Goal: Information Seeking & Learning: Understand process/instructions

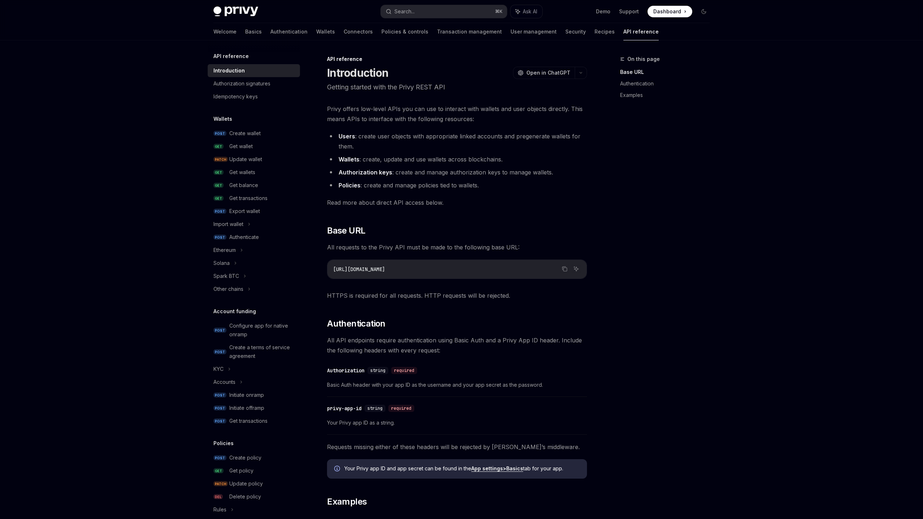
type textarea "*"
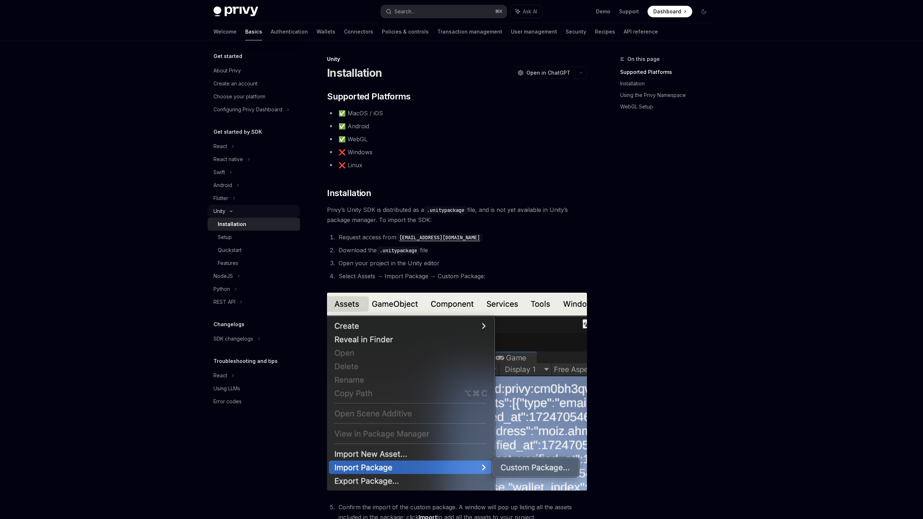
click at [229, 208] on div "Unity" at bounding box center [254, 211] width 92 height 13
click at [234, 199] on icon at bounding box center [233, 198] width 3 height 9
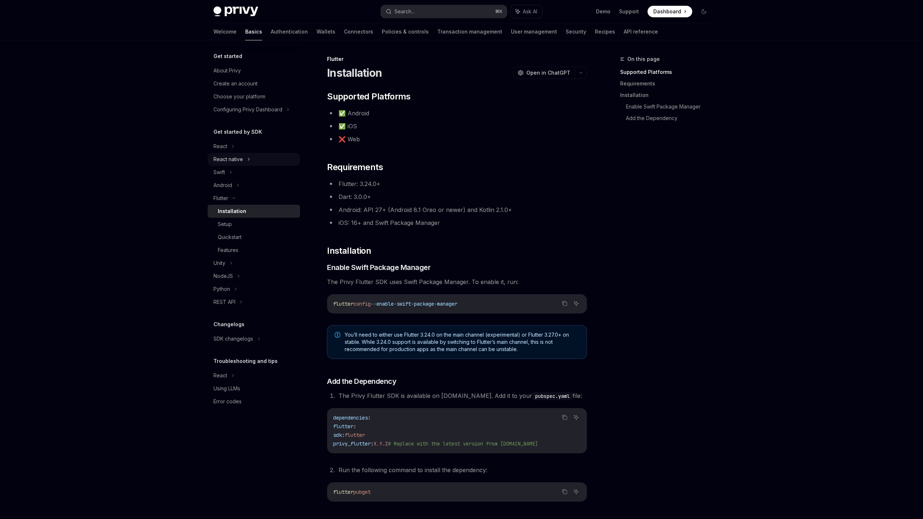
click at [233, 163] on div "React native" at bounding box center [228, 159] width 30 height 9
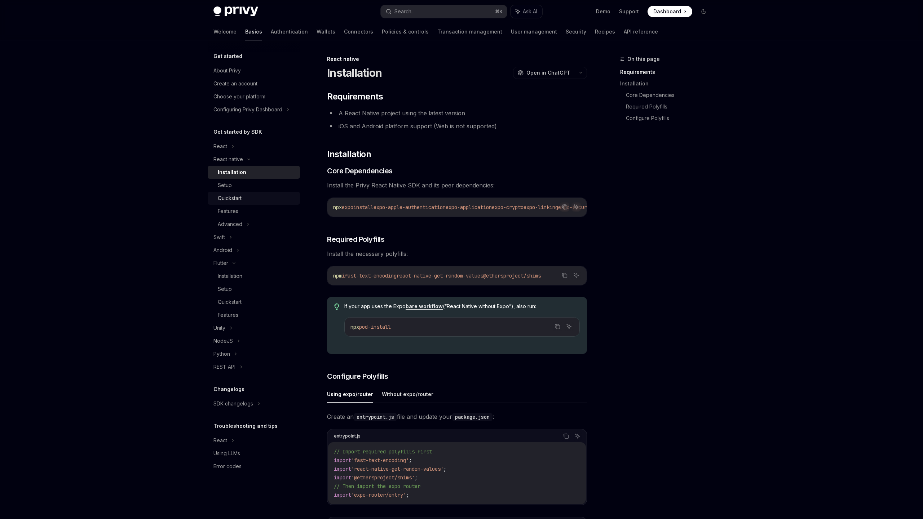
click at [238, 199] on div "Quickstart" at bounding box center [230, 198] width 24 height 9
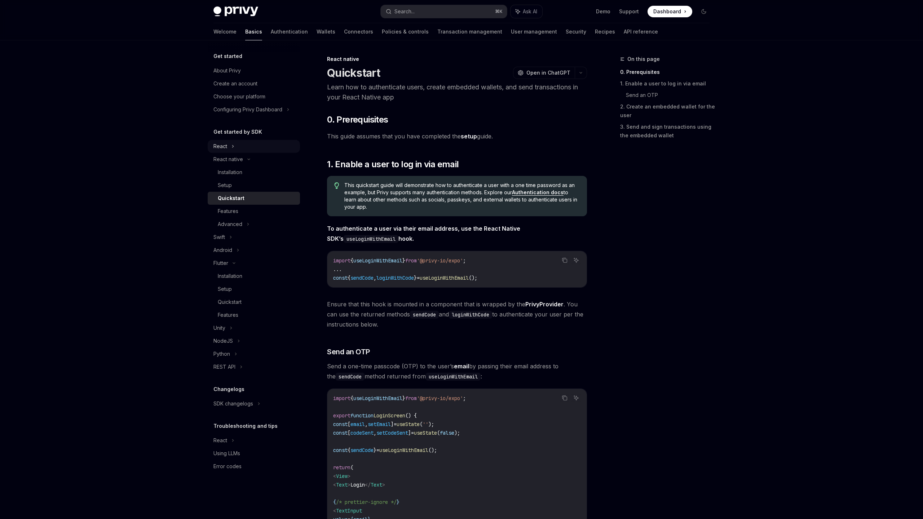
click at [231, 148] on icon at bounding box center [232, 146] width 3 height 9
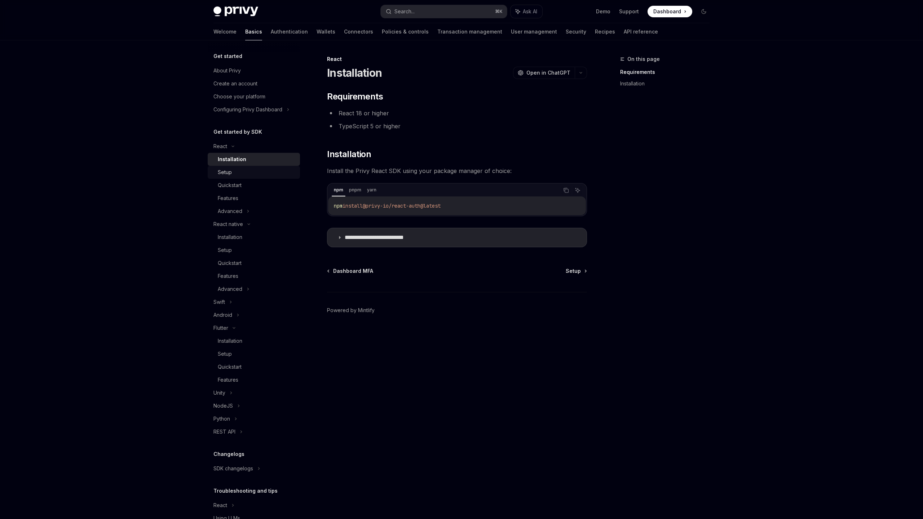
click at [236, 171] on div "Setup" at bounding box center [257, 172] width 78 height 9
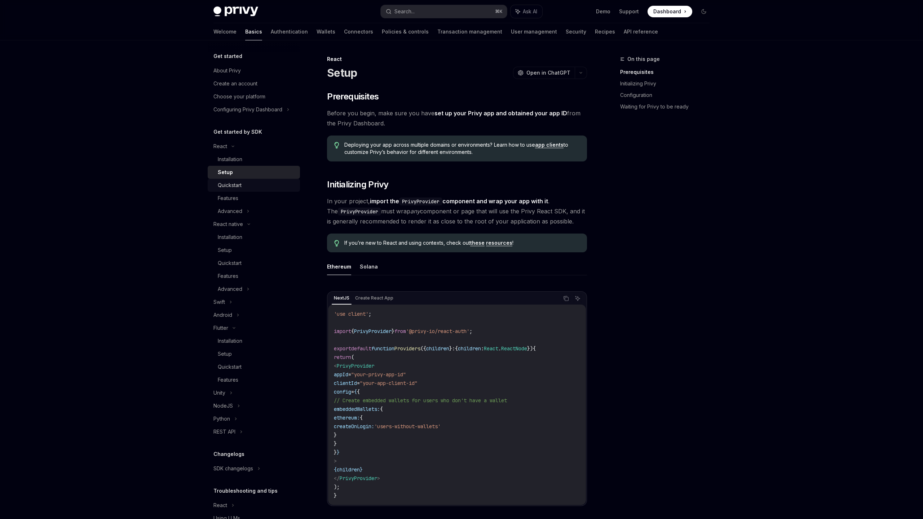
scroll to position [33, 0]
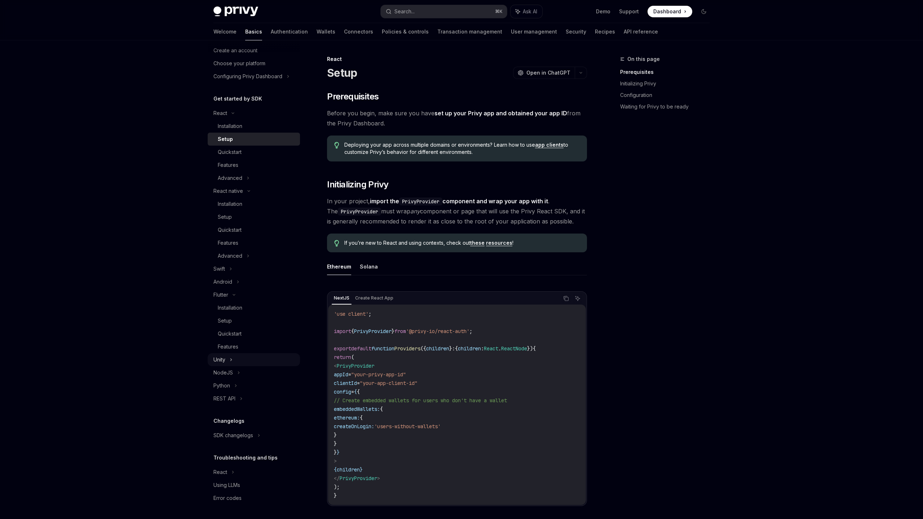
click at [228, 362] on div "Unity" at bounding box center [254, 359] width 92 height 13
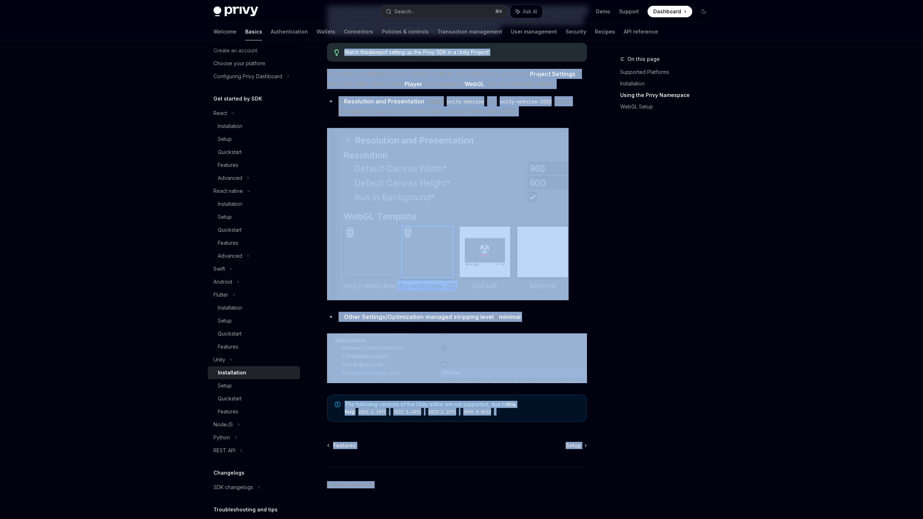
scroll to position [699, 0]
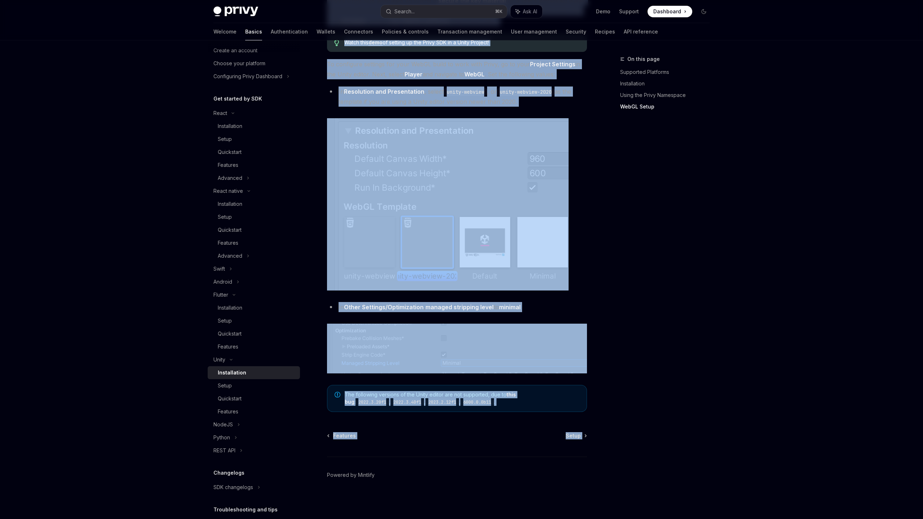
drag, startPoint x: 324, startPoint y: 57, endPoint x: 576, endPoint y: 447, distance: 465.0
copy div "Unity Installation OpenAI Open in ChatGPT OpenAI Open in ChatGPT ​ Supported Pl…"
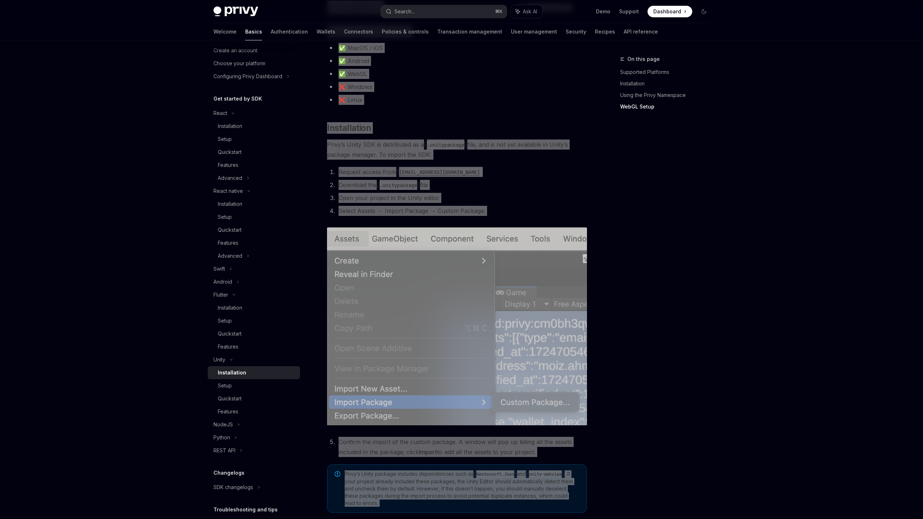
scroll to position [0, 0]
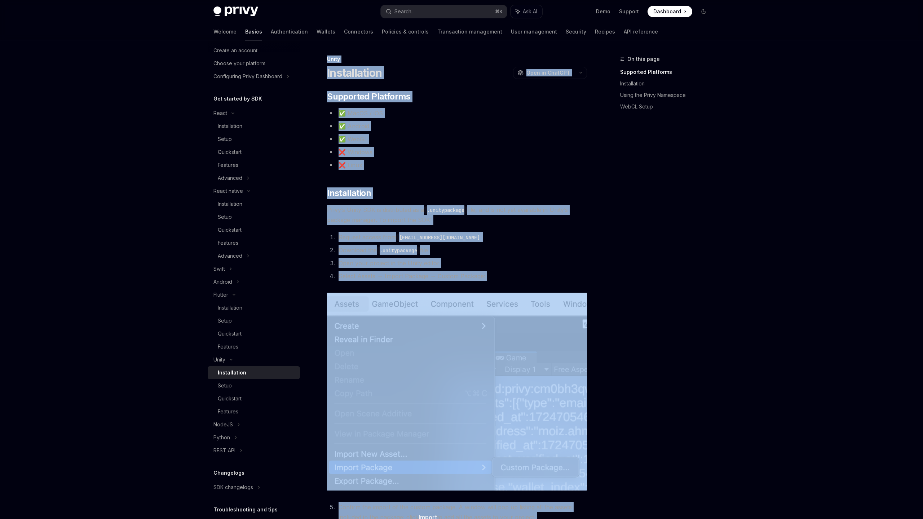
click at [516, 257] on ol "Request access from sales@privy.io Download the .unitypackage file Open your pr…" at bounding box center [457, 256] width 260 height 49
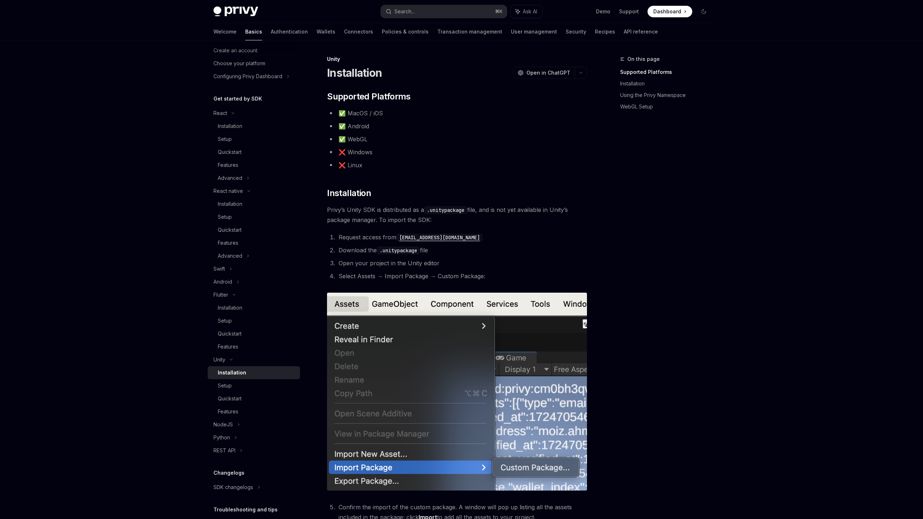
scroll to position [4, 0]
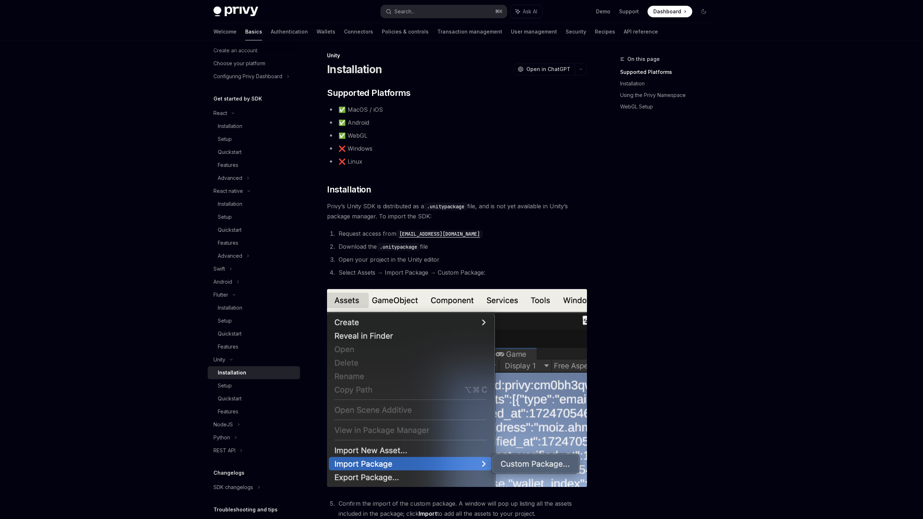
type textarea "*"
